Goal: Check status: Check status

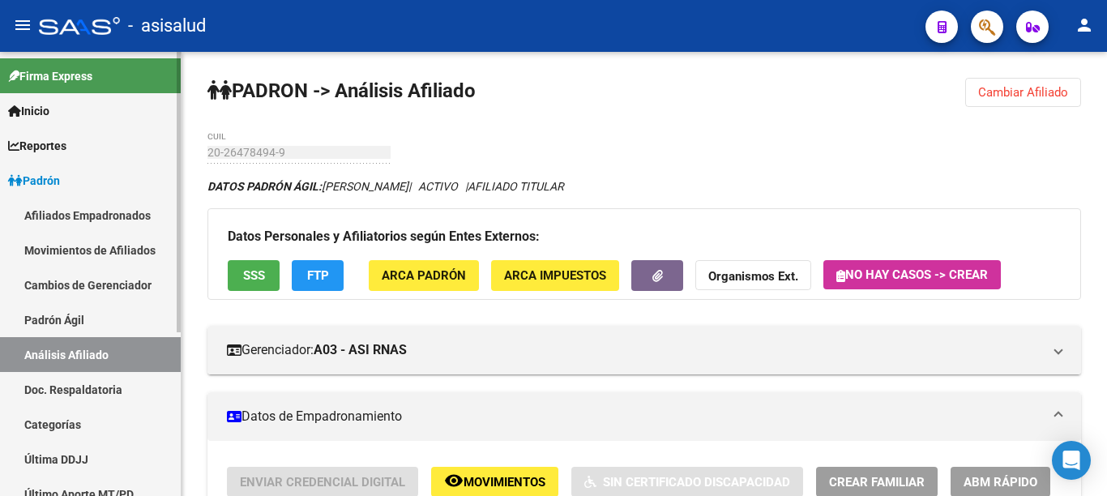
click at [106, 191] on link "Padrón" at bounding box center [90, 180] width 181 height 35
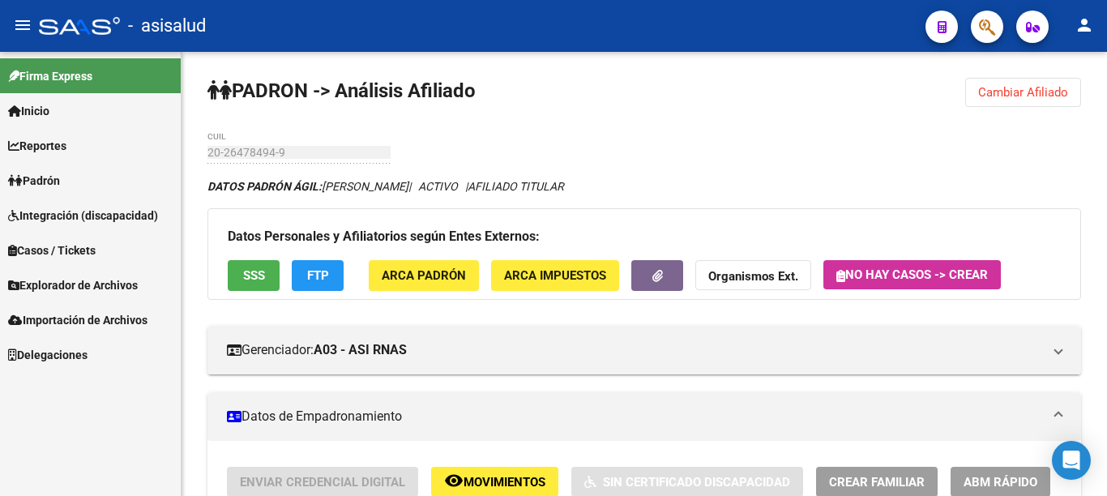
click at [106, 191] on link "Padrón" at bounding box center [90, 180] width 181 height 35
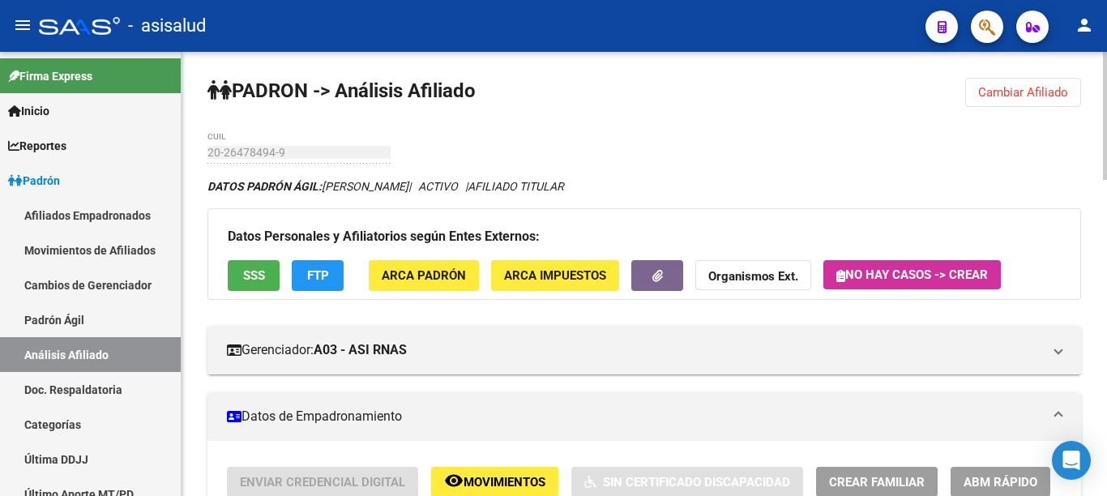
click at [1043, 100] on button "Cambiar Afiliado" at bounding box center [1024, 92] width 116 height 29
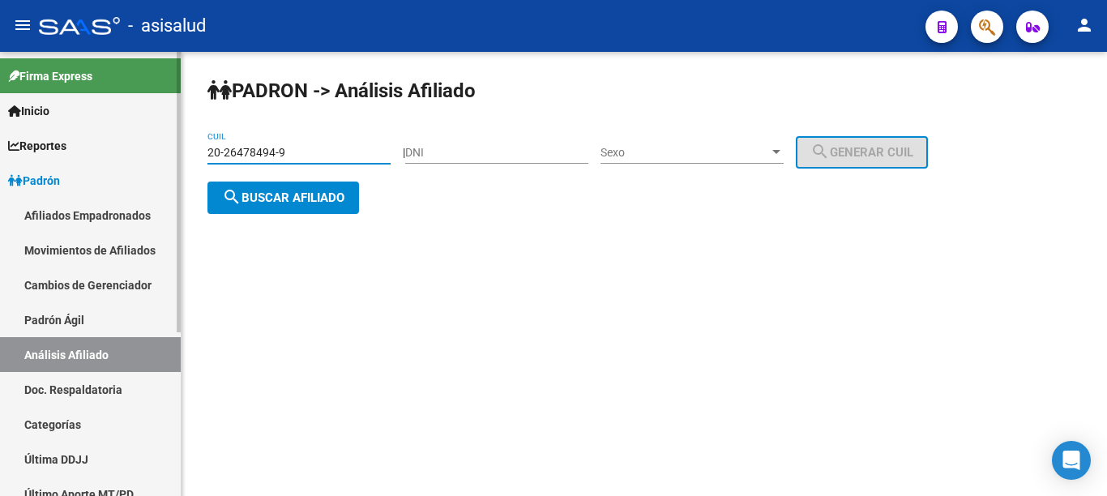
drag, startPoint x: 280, startPoint y: 162, endPoint x: 136, endPoint y: 179, distance: 144.5
click at [136, 179] on mat-sidenav-container "Firma Express Inicio Calendario SSS Instructivos Contacto OS Reportes Padrón Tr…" at bounding box center [553, 274] width 1107 height 444
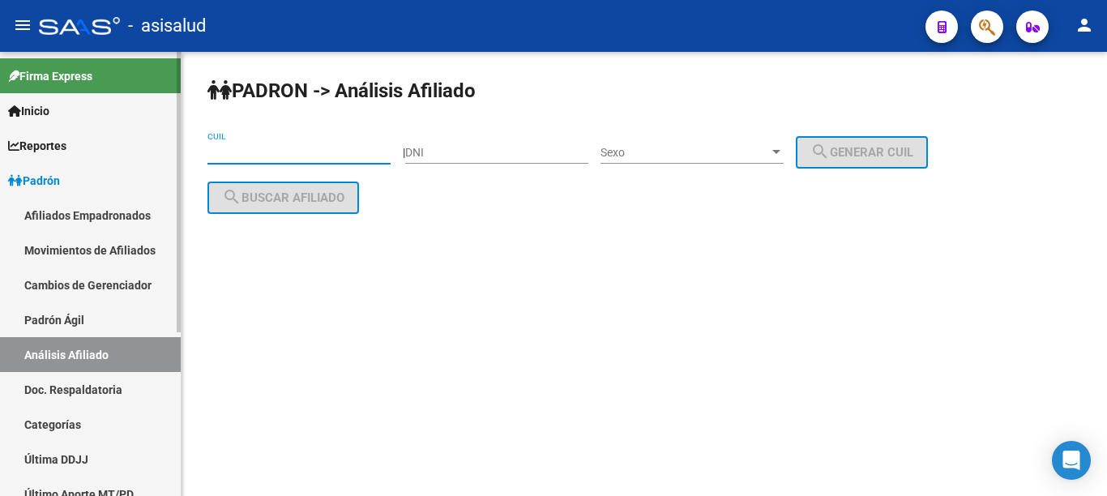
paste input "27-35859120-0"
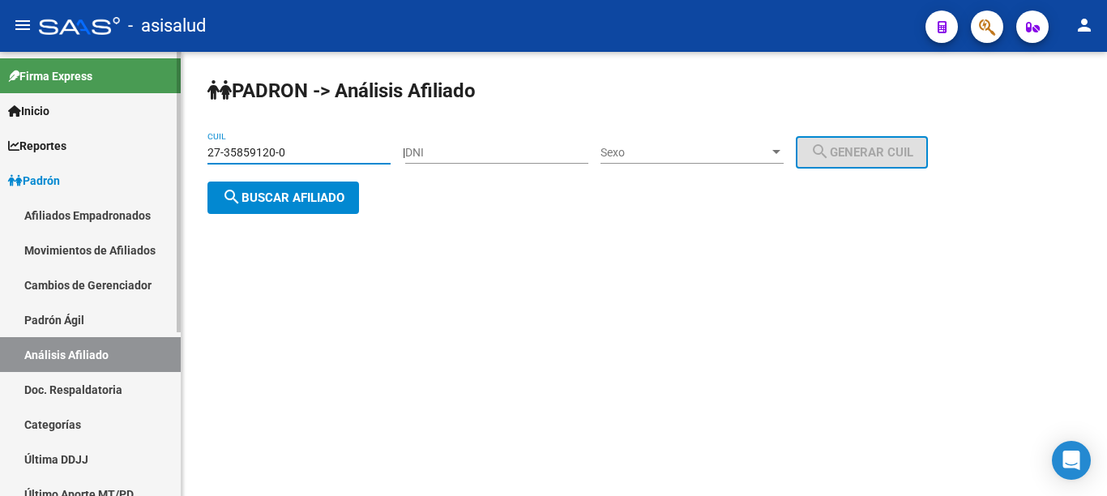
type input "27-35859120-0"
click at [316, 187] on button "search Buscar afiliado" at bounding box center [284, 198] width 152 height 32
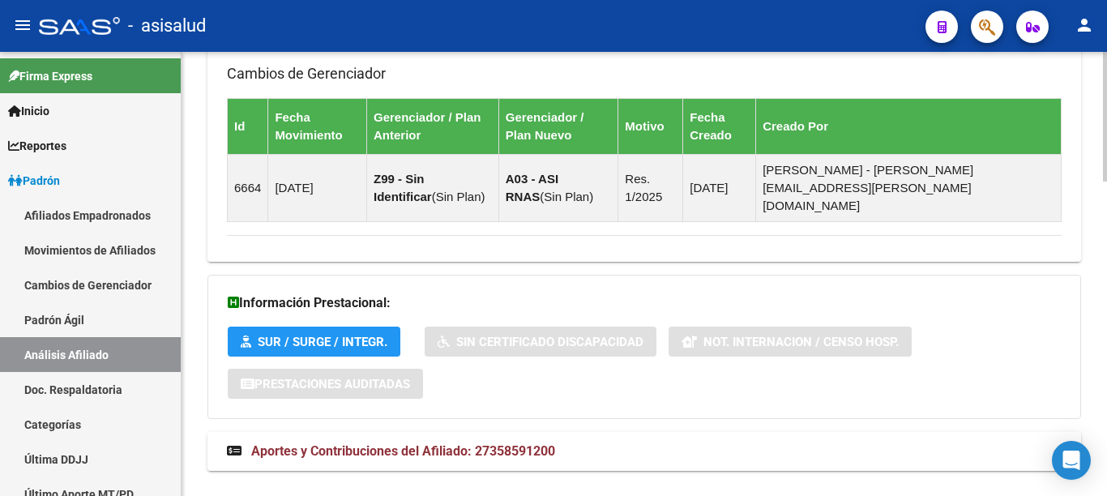
scroll to position [1076, 0]
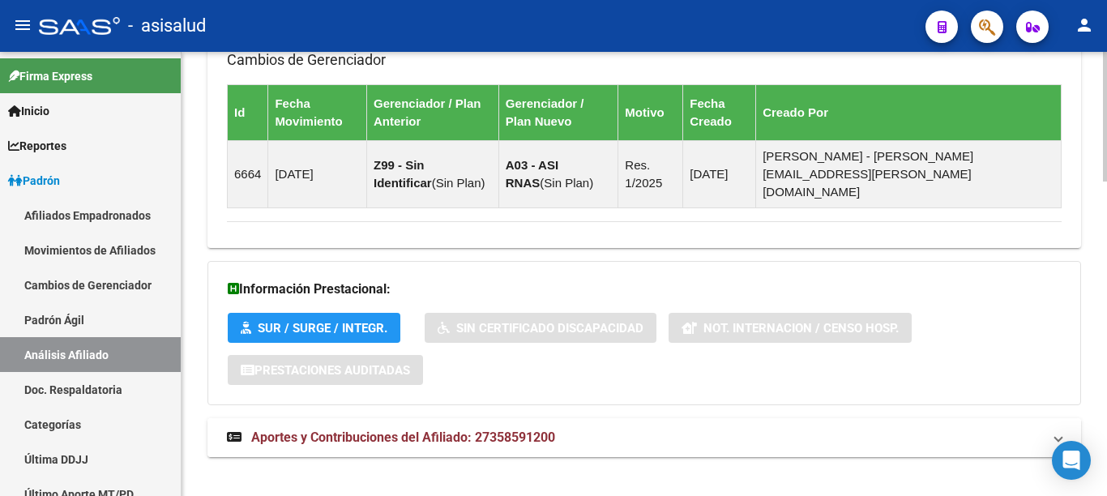
click at [332, 430] on span "Aportes y Contribuciones del Afiliado: 27358591200" at bounding box center [403, 437] width 304 height 15
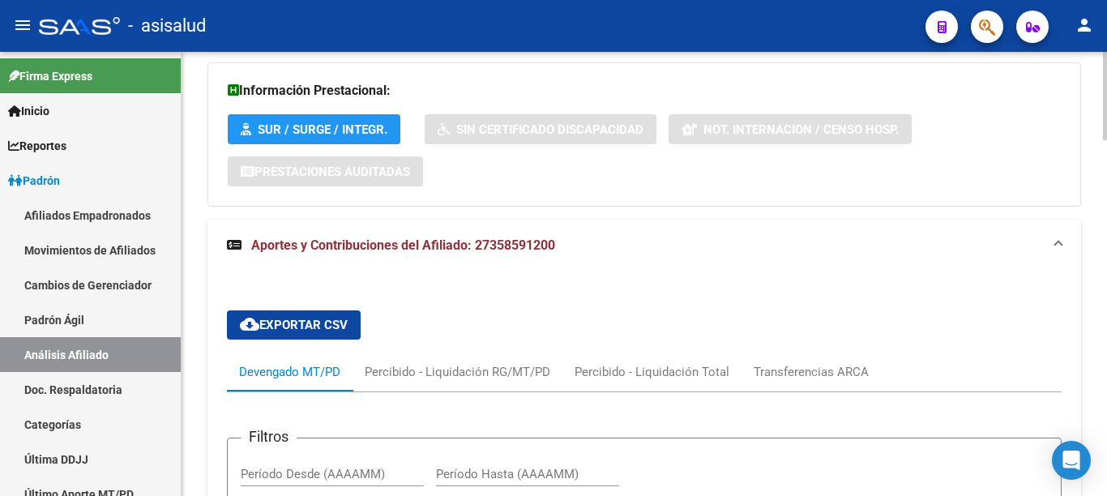
scroll to position [1319, 0]
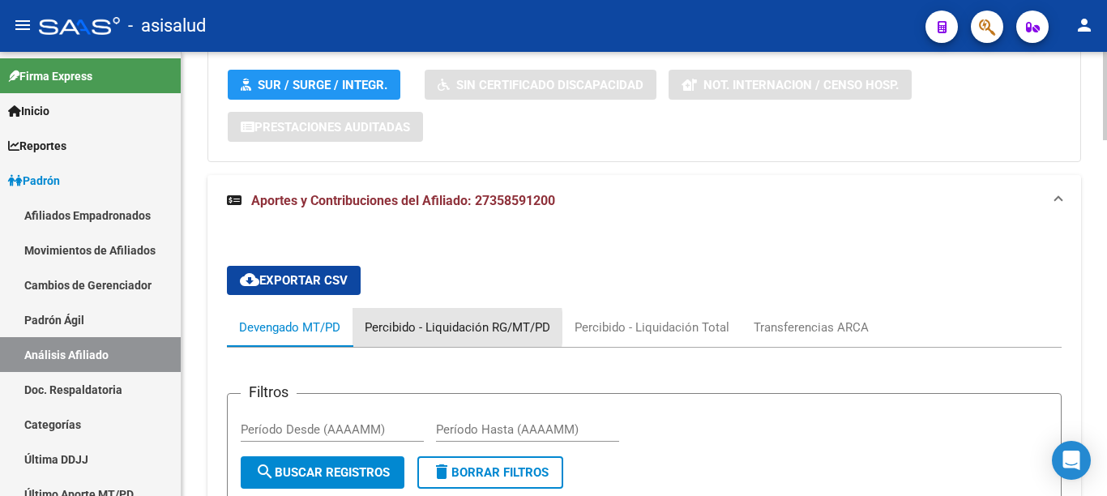
click at [418, 319] on div "Percibido - Liquidación RG/MT/PD" at bounding box center [458, 328] width 186 height 18
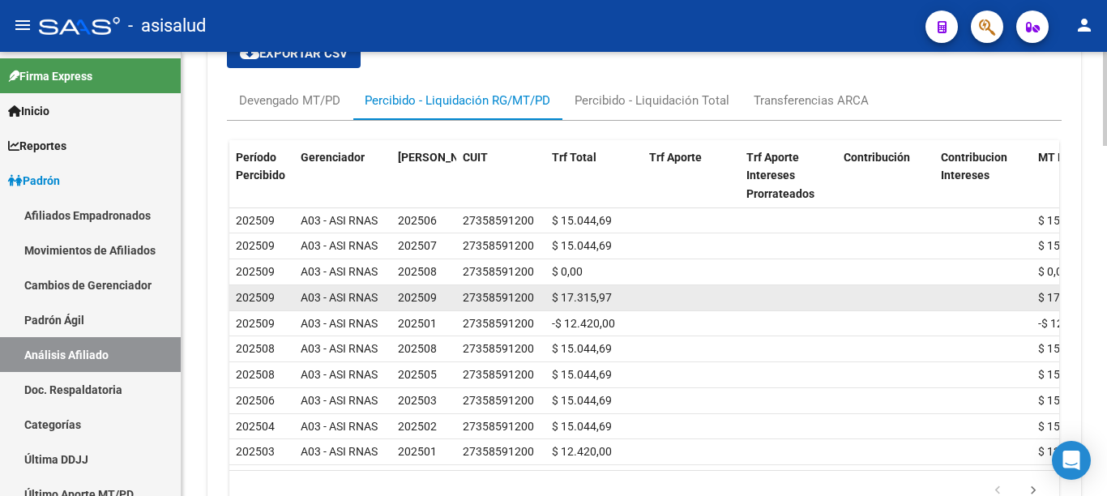
scroll to position [1518, 0]
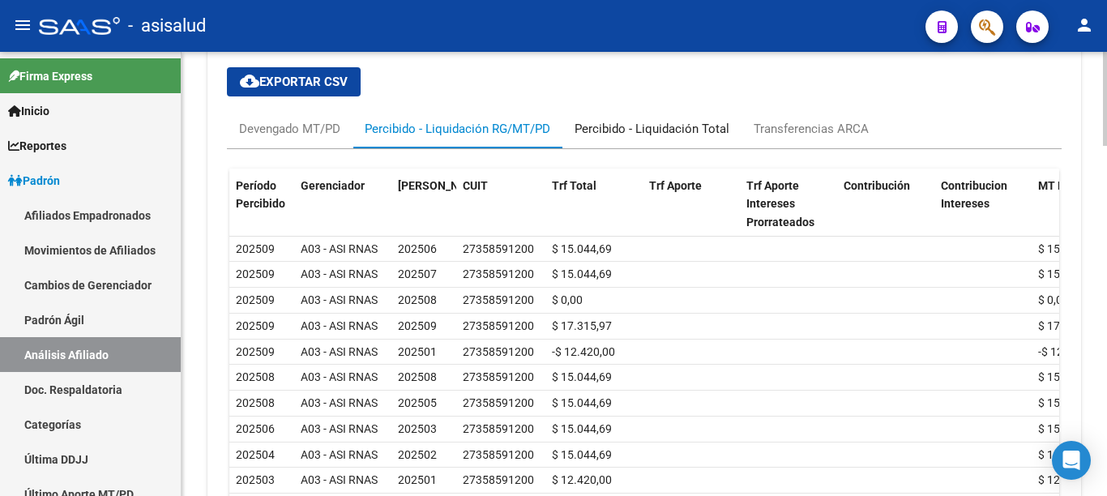
click at [682, 120] on div "Percibido - Liquidación Total" at bounding box center [652, 129] width 155 height 18
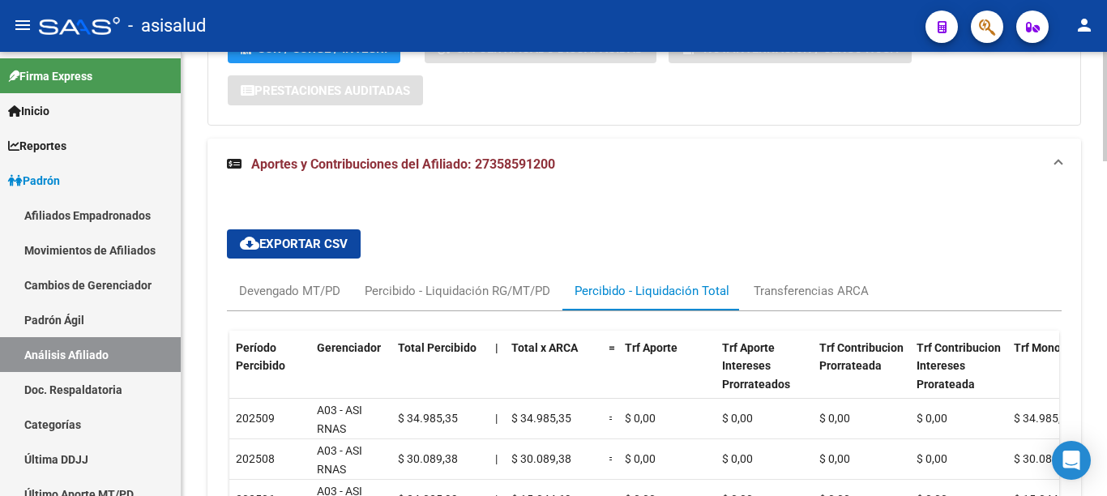
scroll to position [1430, 0]
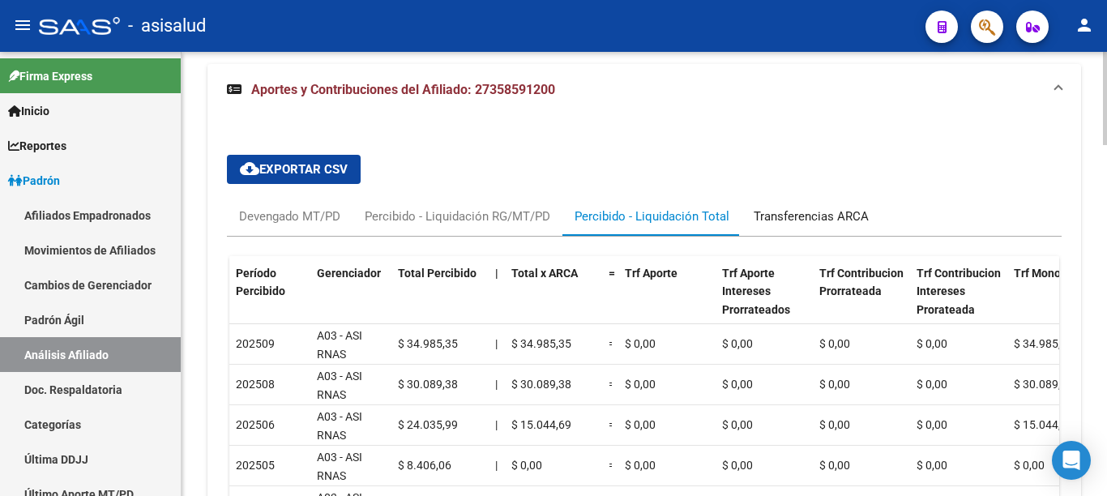
click at [790, 208] on div "Transferencias ARCA" at bounding box center [811, 217] width 115 height 18
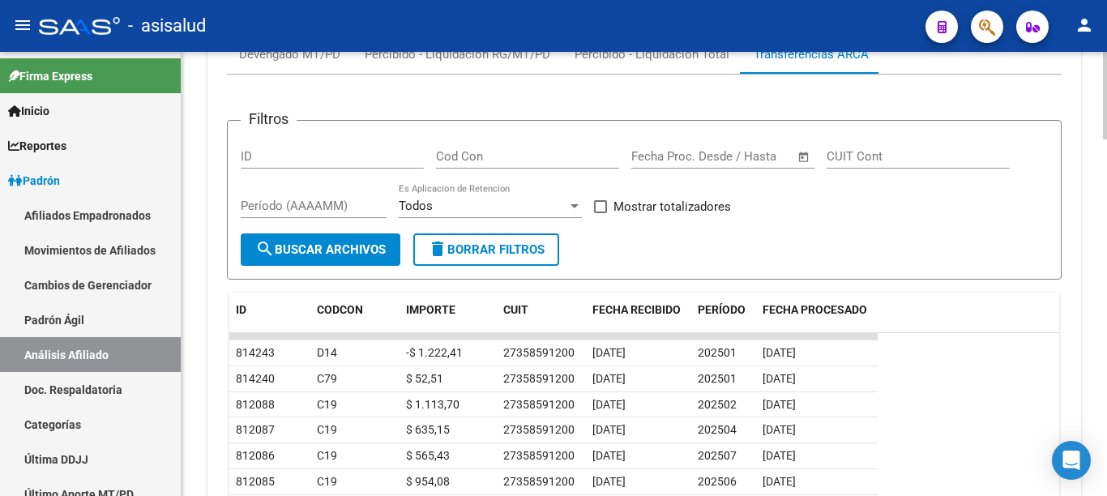
scroll to position [1511, 0]
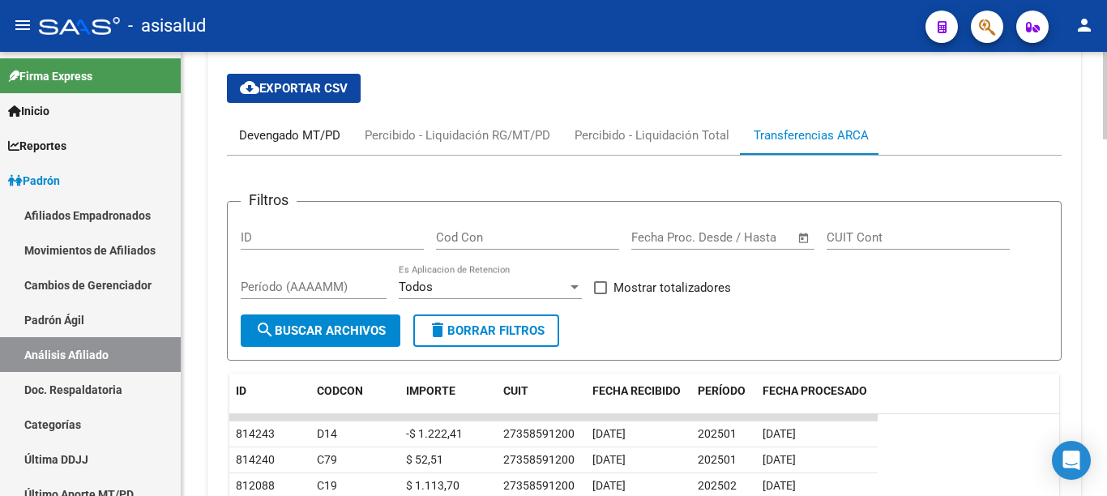
click at [301, 126] on div "Devengado MT/PD" at bounding box center [289, 135] width 101 height 18
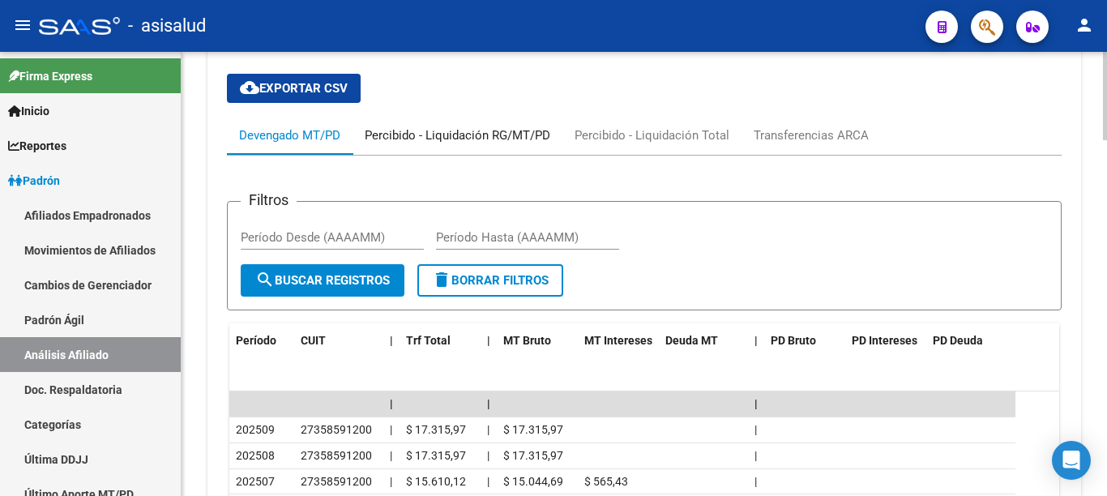
click at [431, 127] on div "Percibido - Liquidación RG/MT/PD" at bounding box center [458, 135] width 210 height 39
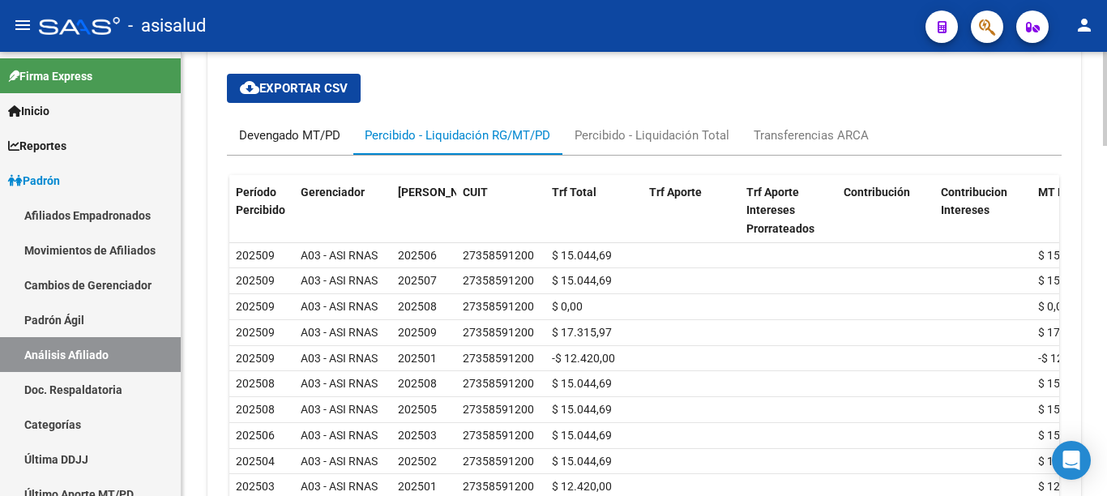
click at [293, 126] on div "Devengado MT/PD" at bounding box center [289, 135] width 101 height 18
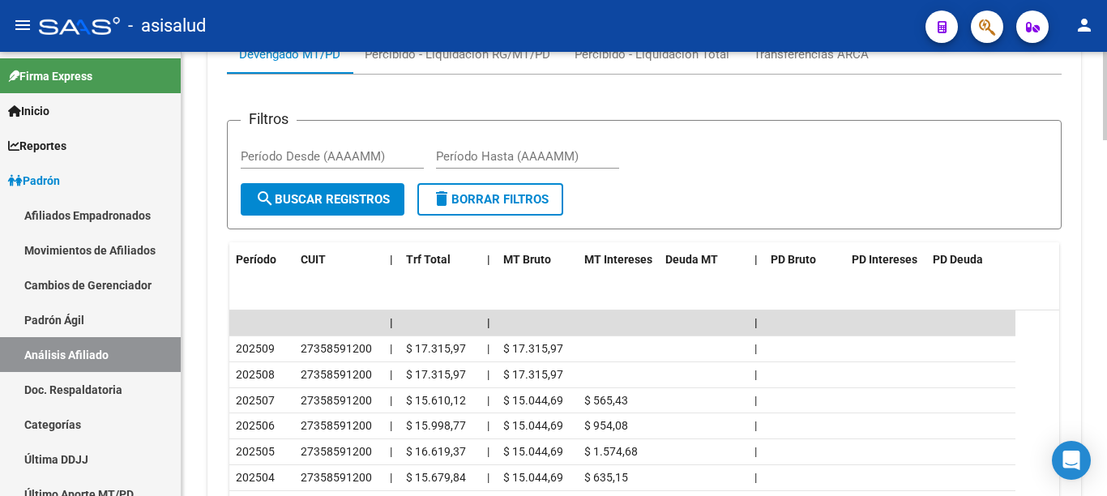
scroll to position [1754, 0]
